Goal: Register for event/course

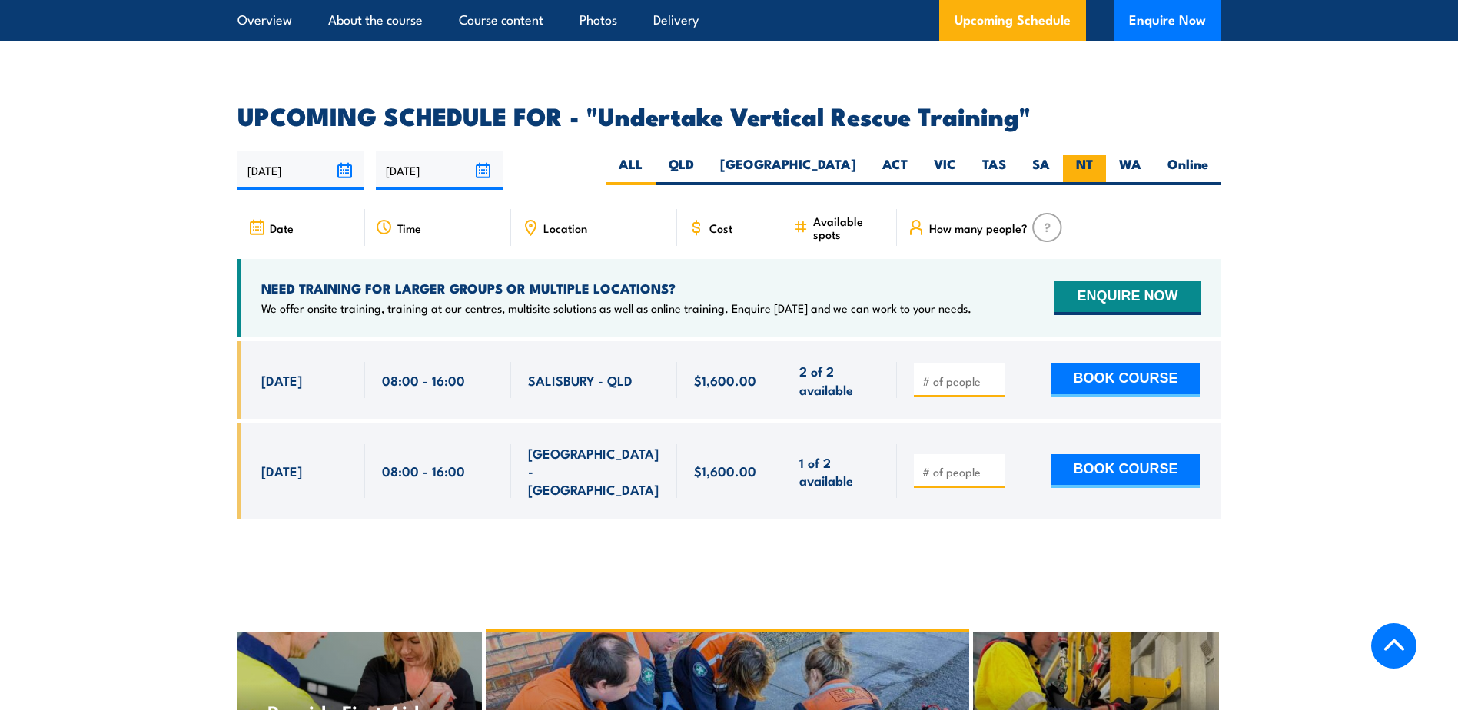
scroll to position [2383, 0]
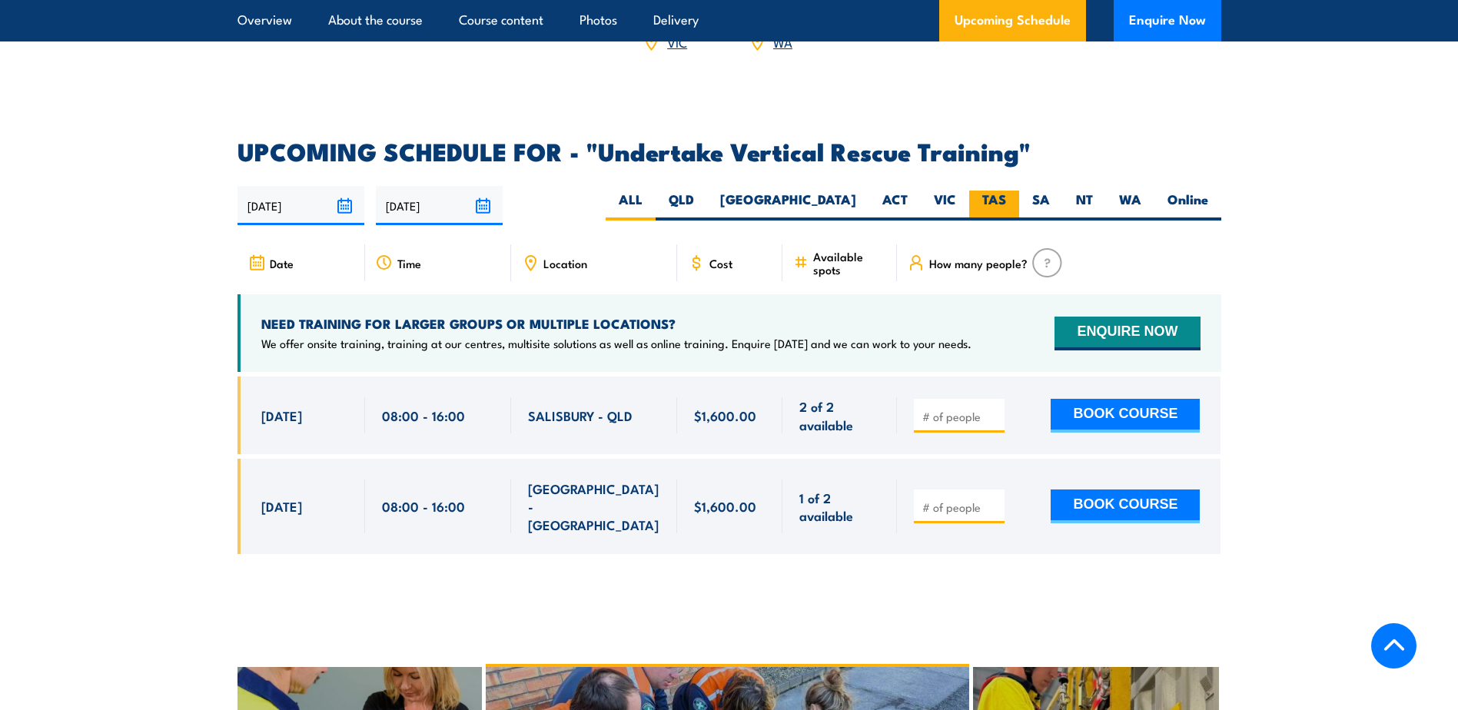
click at [1002, 191] on label "TAS" at bounding box center [994, 206] width 50 height 30
click at [1006, 191] on input "TAS" at bounding box center [1011, 196] width 10 height 10
radio input "true"
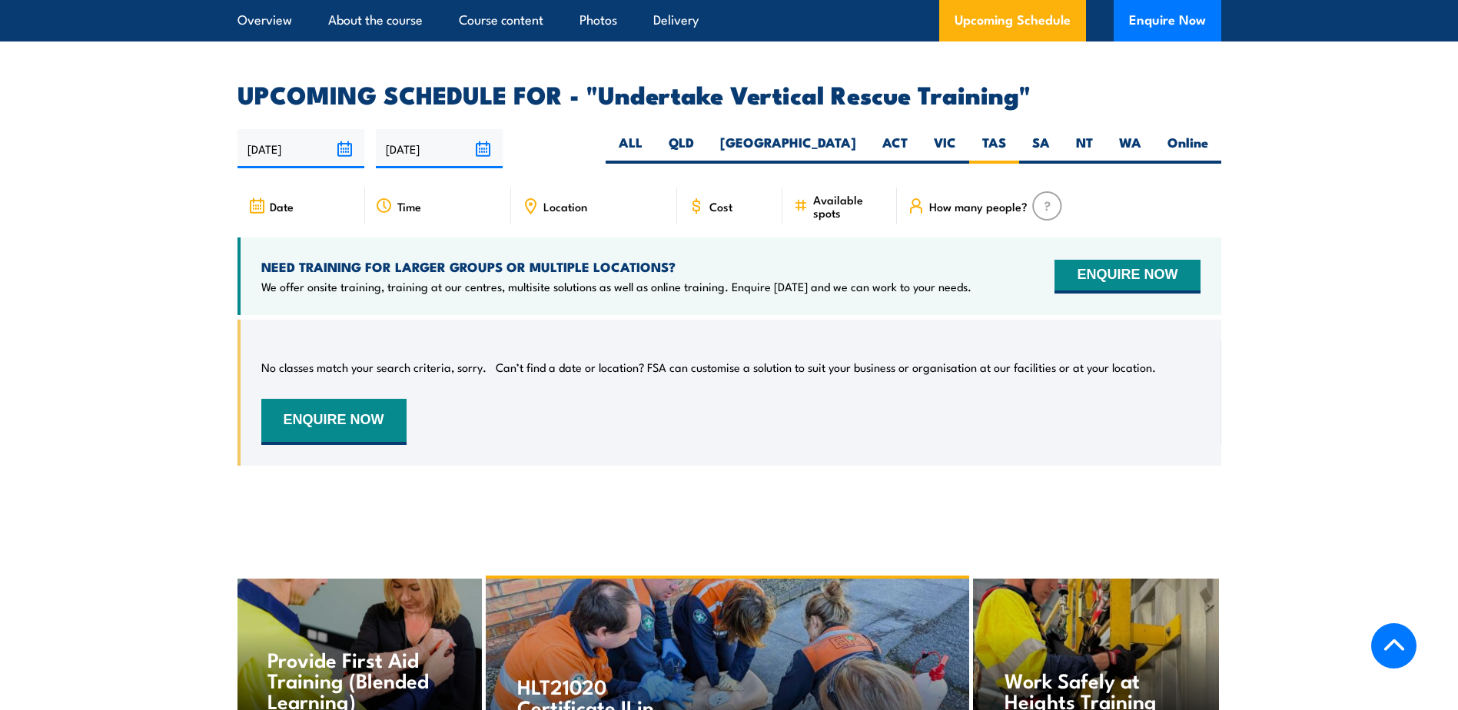
scroll to position [2269, 0]
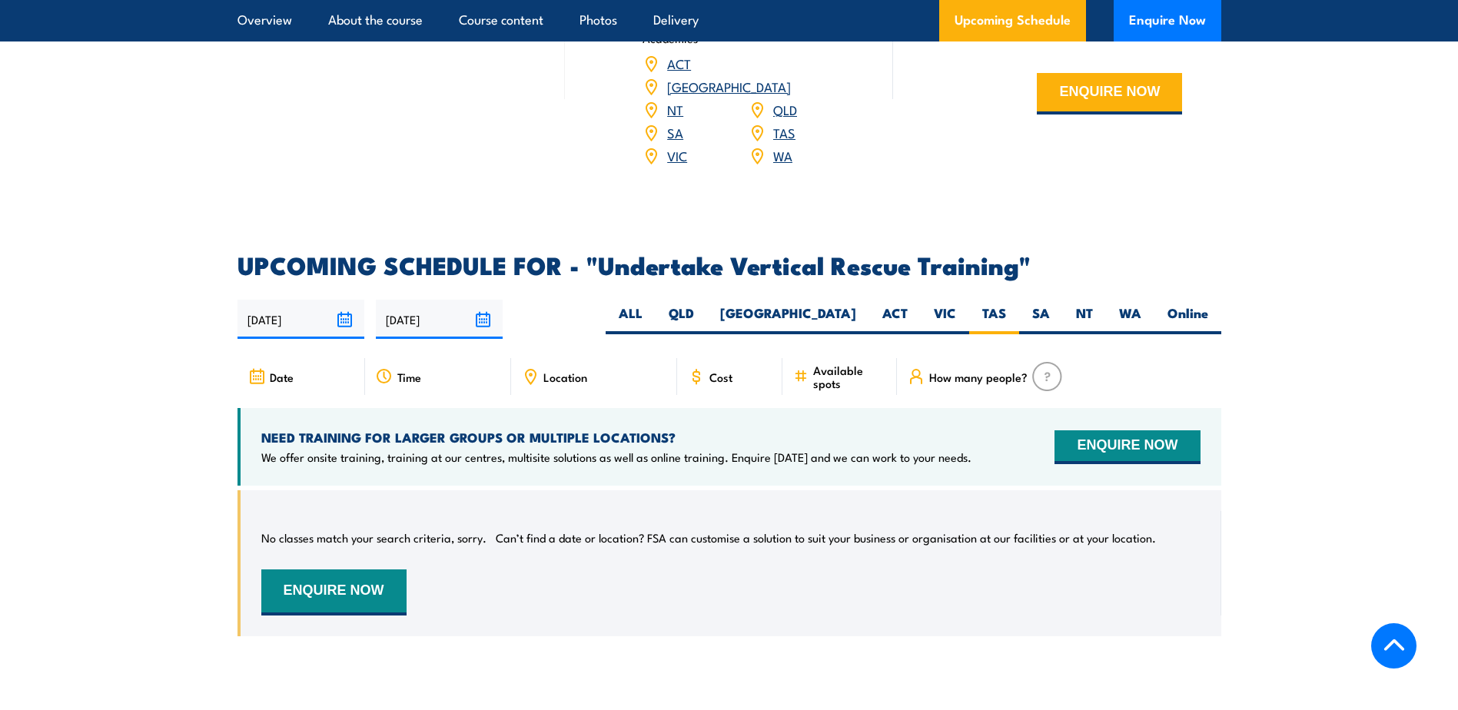
click at [76, 401] on section "UPCOMING SCHEDULE FOR - "Undertake Vertical Rescue Training" [DATE] [DATE]" at bounding box center [729, 457] width 1458 height 406
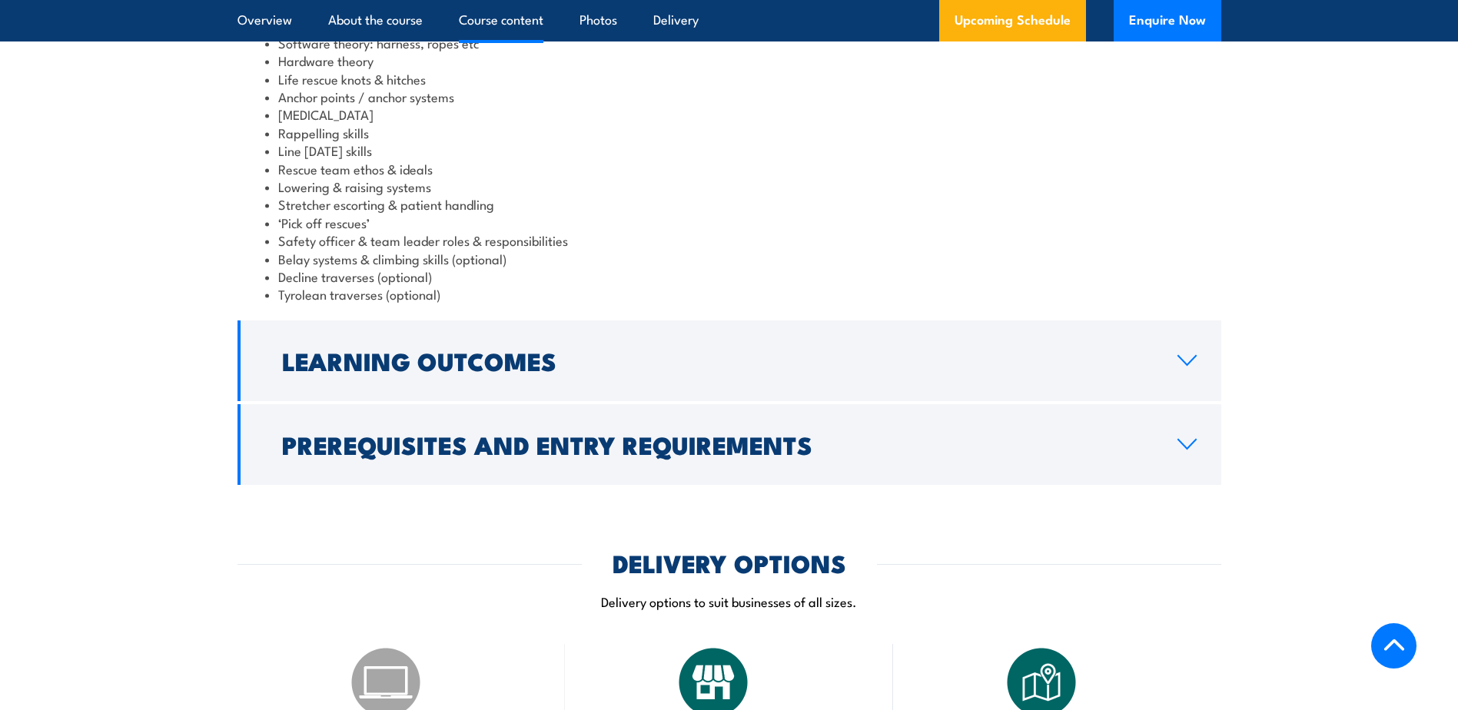
scroll to position [1193, 0]
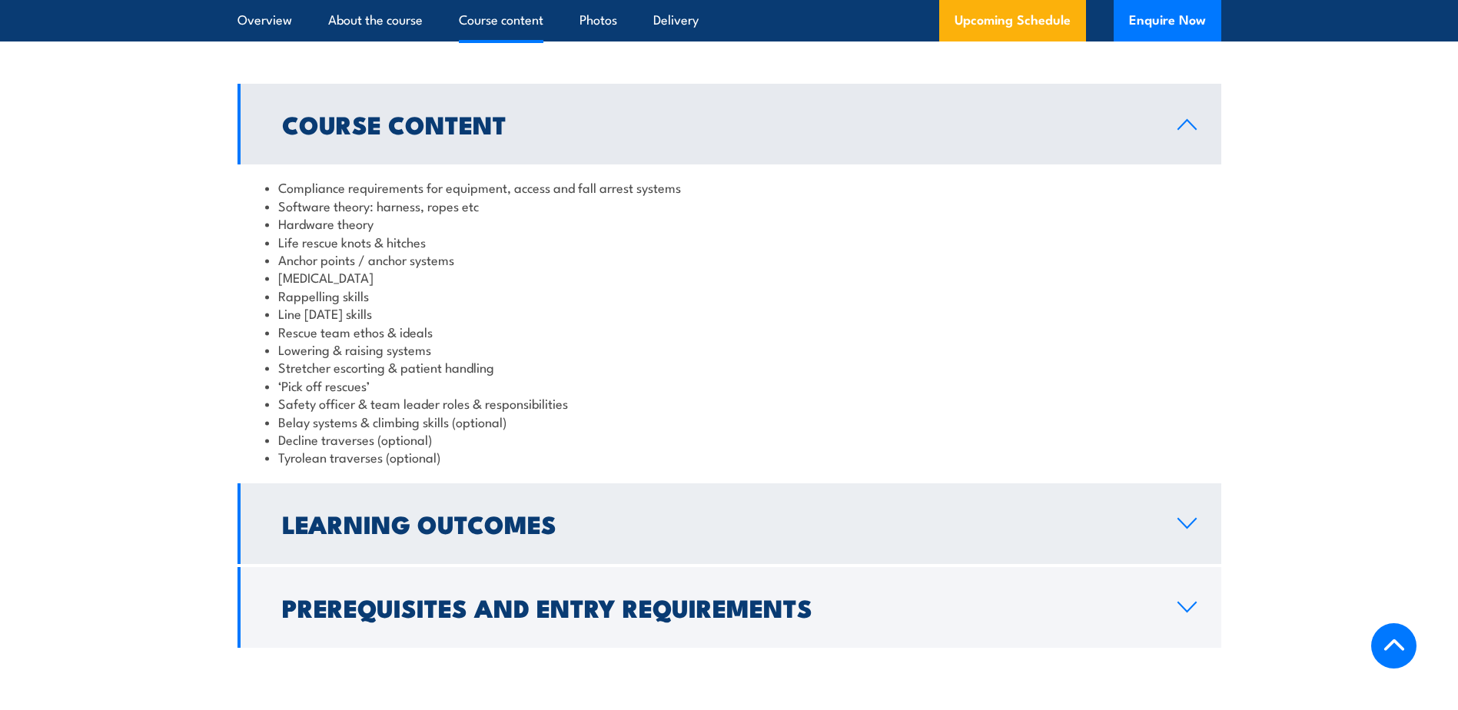
click at [665, 510] on link "Learning Outcomes" at bounding box center [730, 524] width 984 height 81
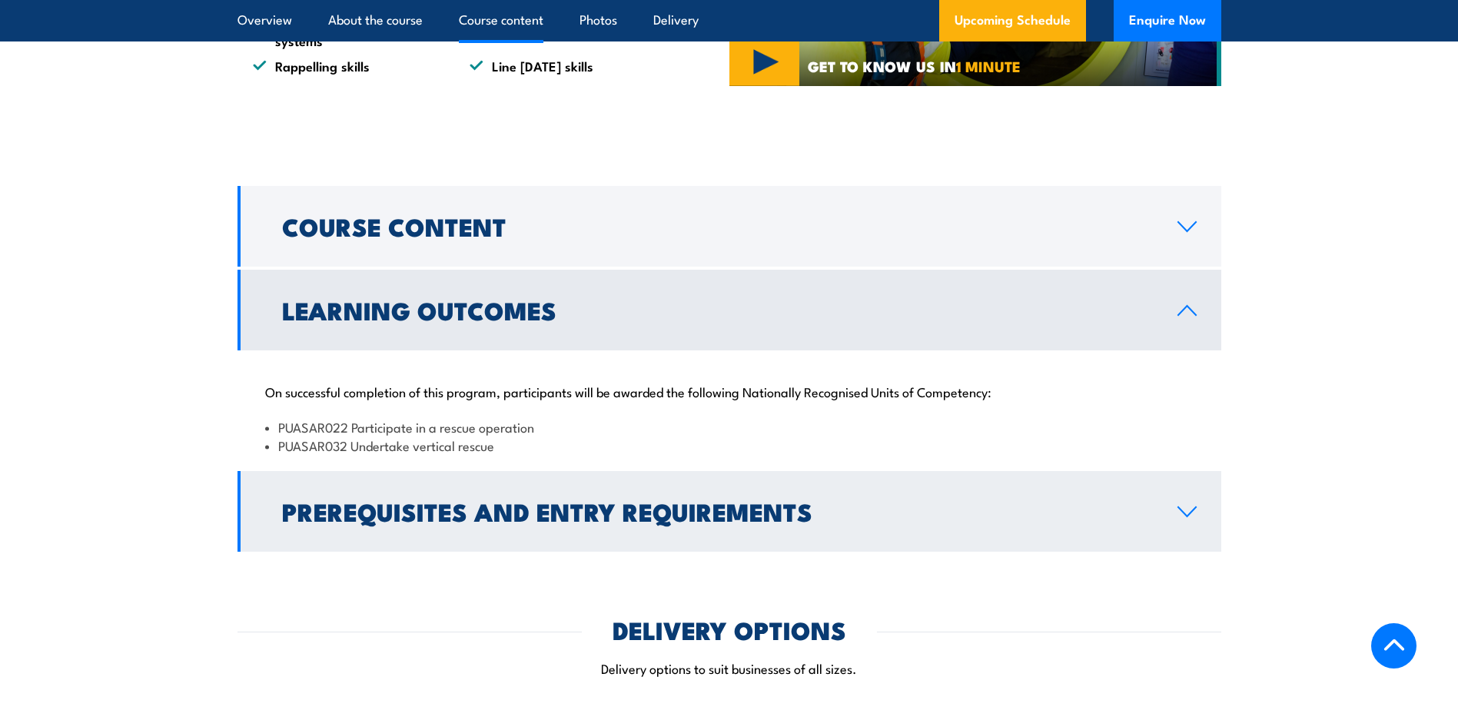
scroll to position [1039, 0]
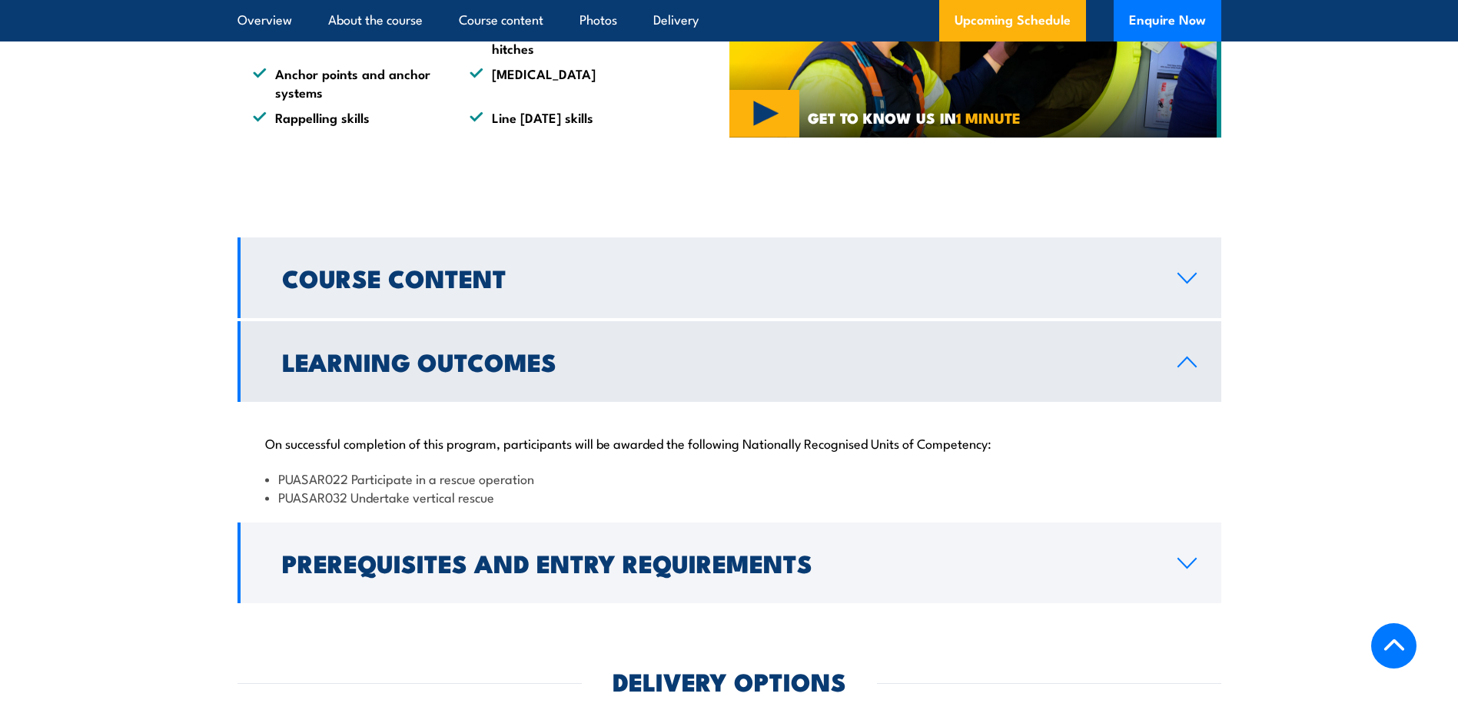
click at [686, 294] on link "Course Content" at bounding box center [730, 278] width 984 height 81
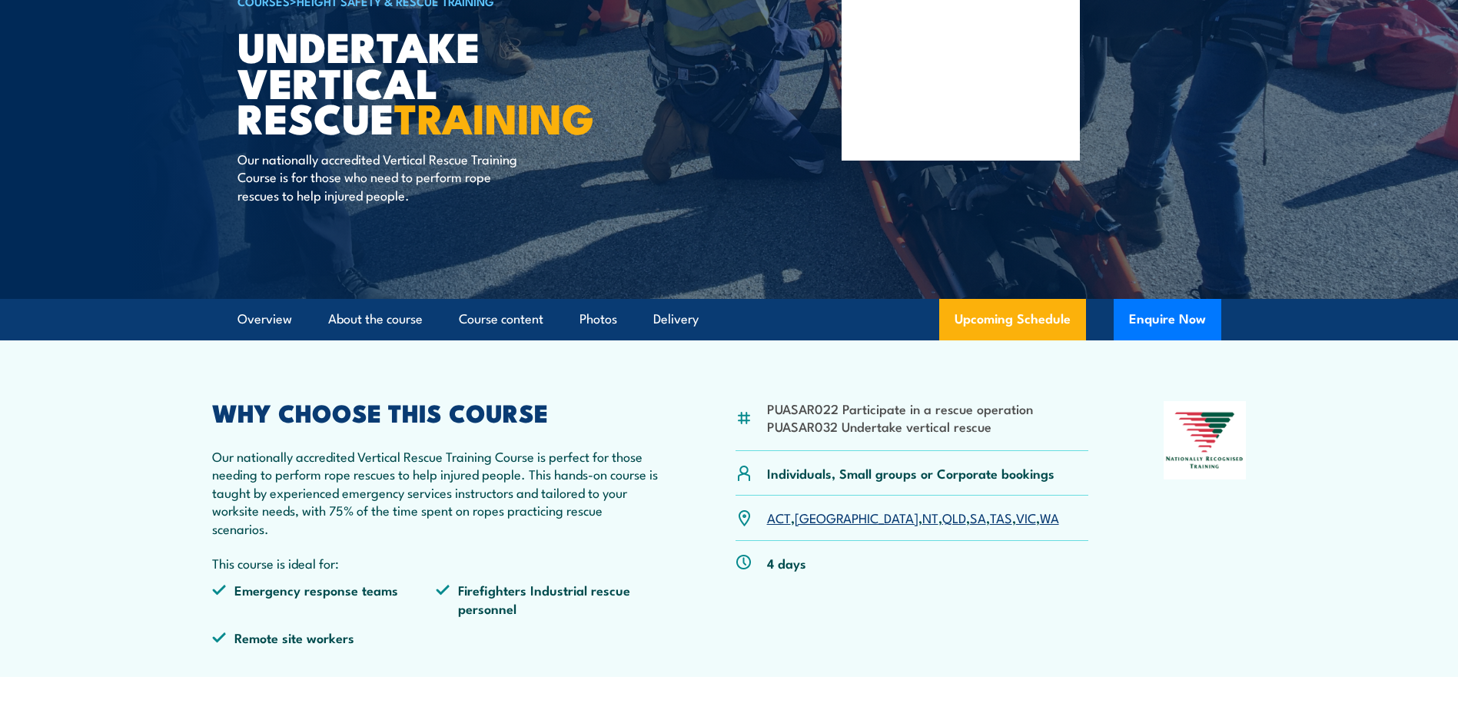
scroll to position [40, 0]
